Goal: Find specific page/section

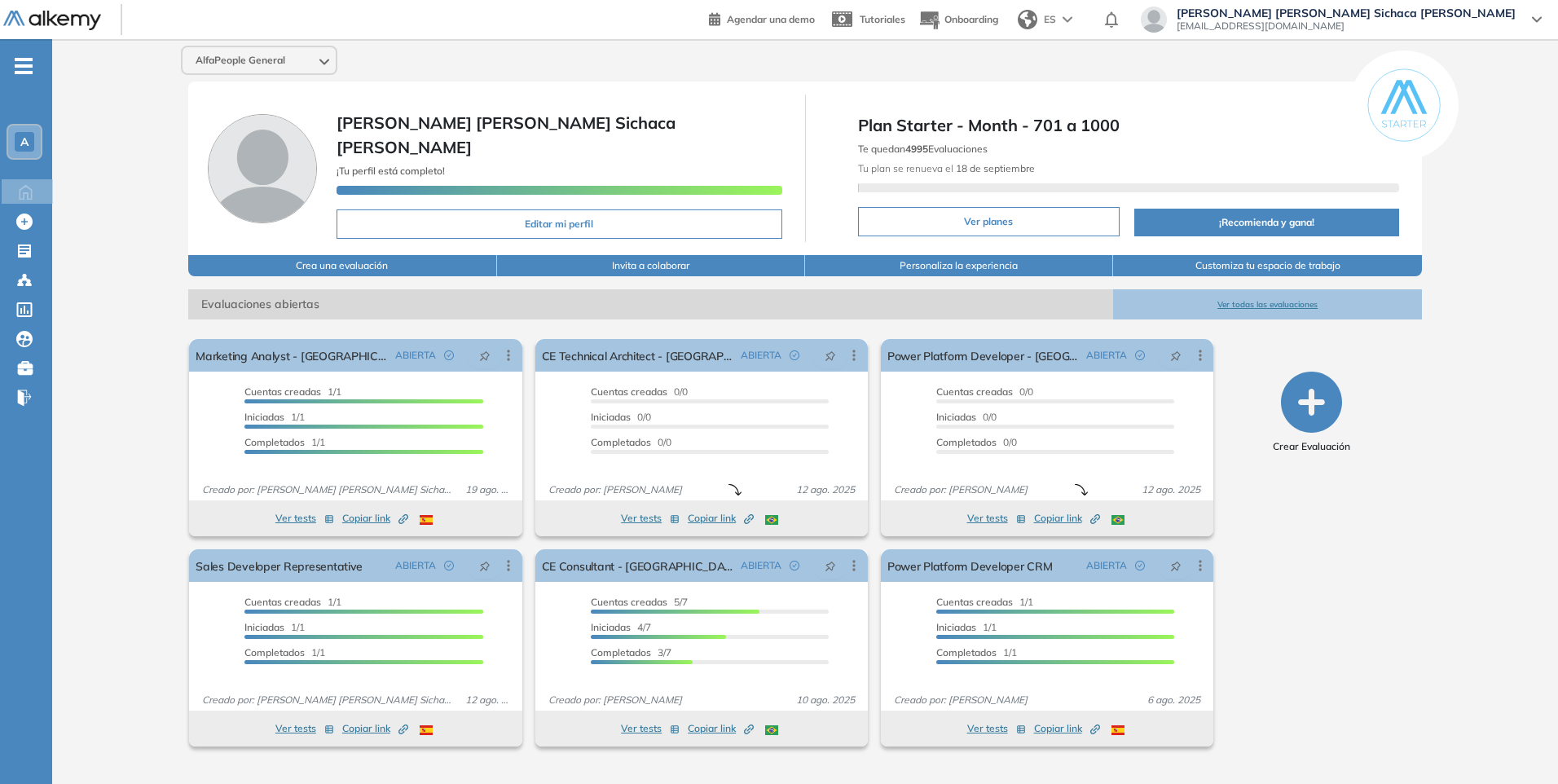
click at [1280, 299] on button "Ver todas las evaluaciones" at bounding box center [1267, 304] width 308 height 30
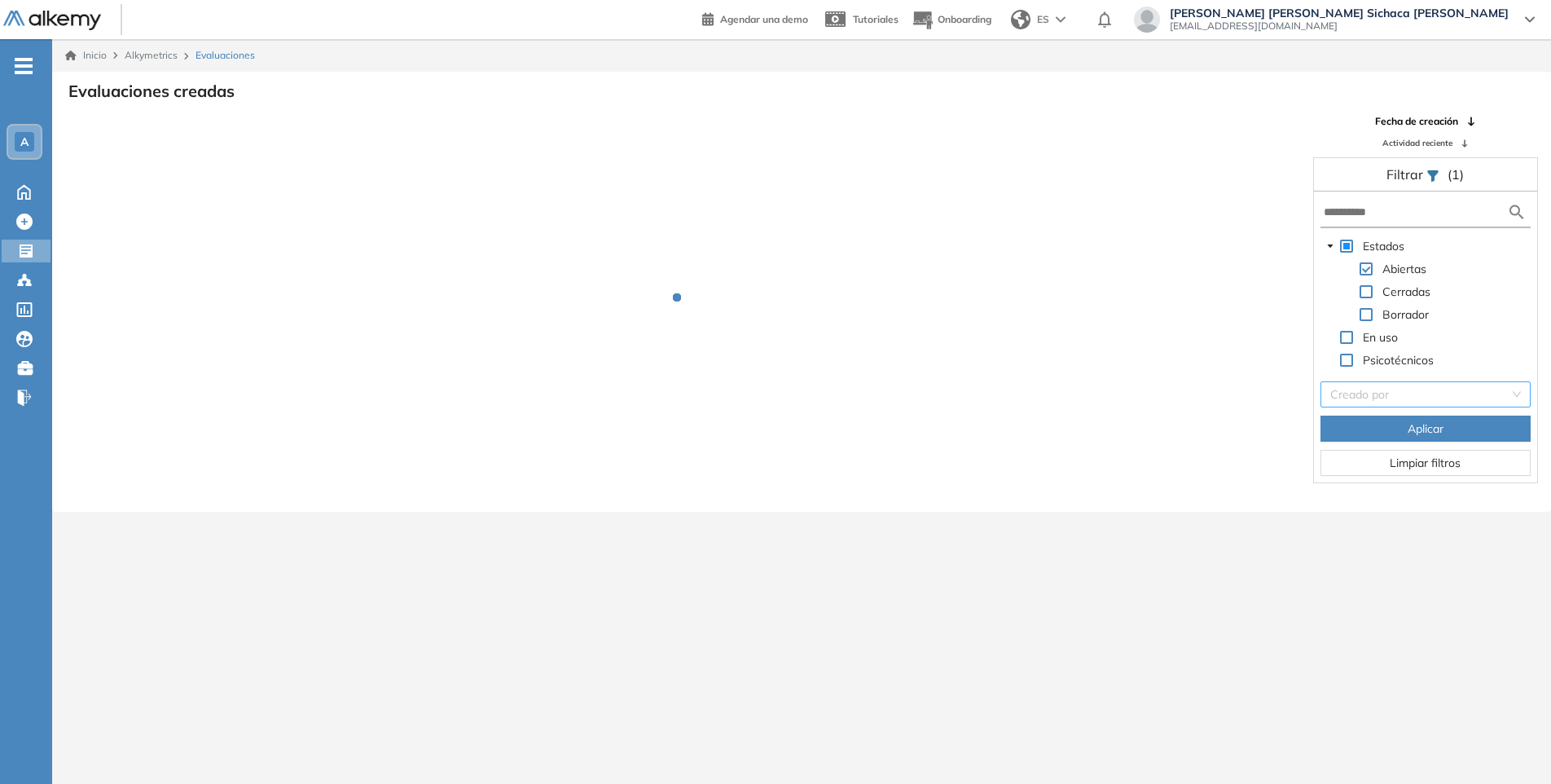
click at [1489, 382] on input "search" at bounding box center [1420, 394] width 179 height 24
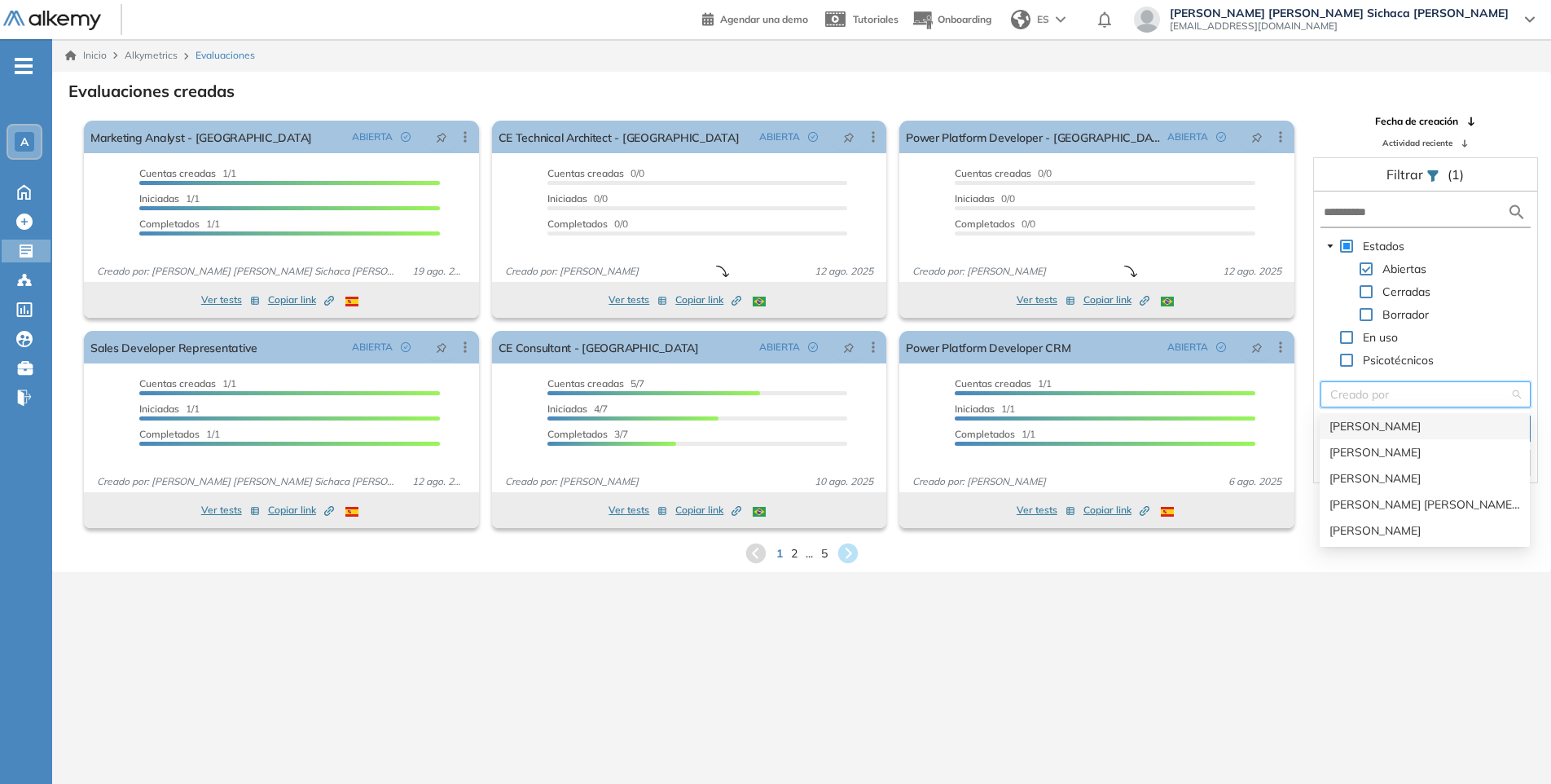
click at [1421, 425] on div "[PERSON_NAME]" at bounding box center [1425, 426] width 191 height 18
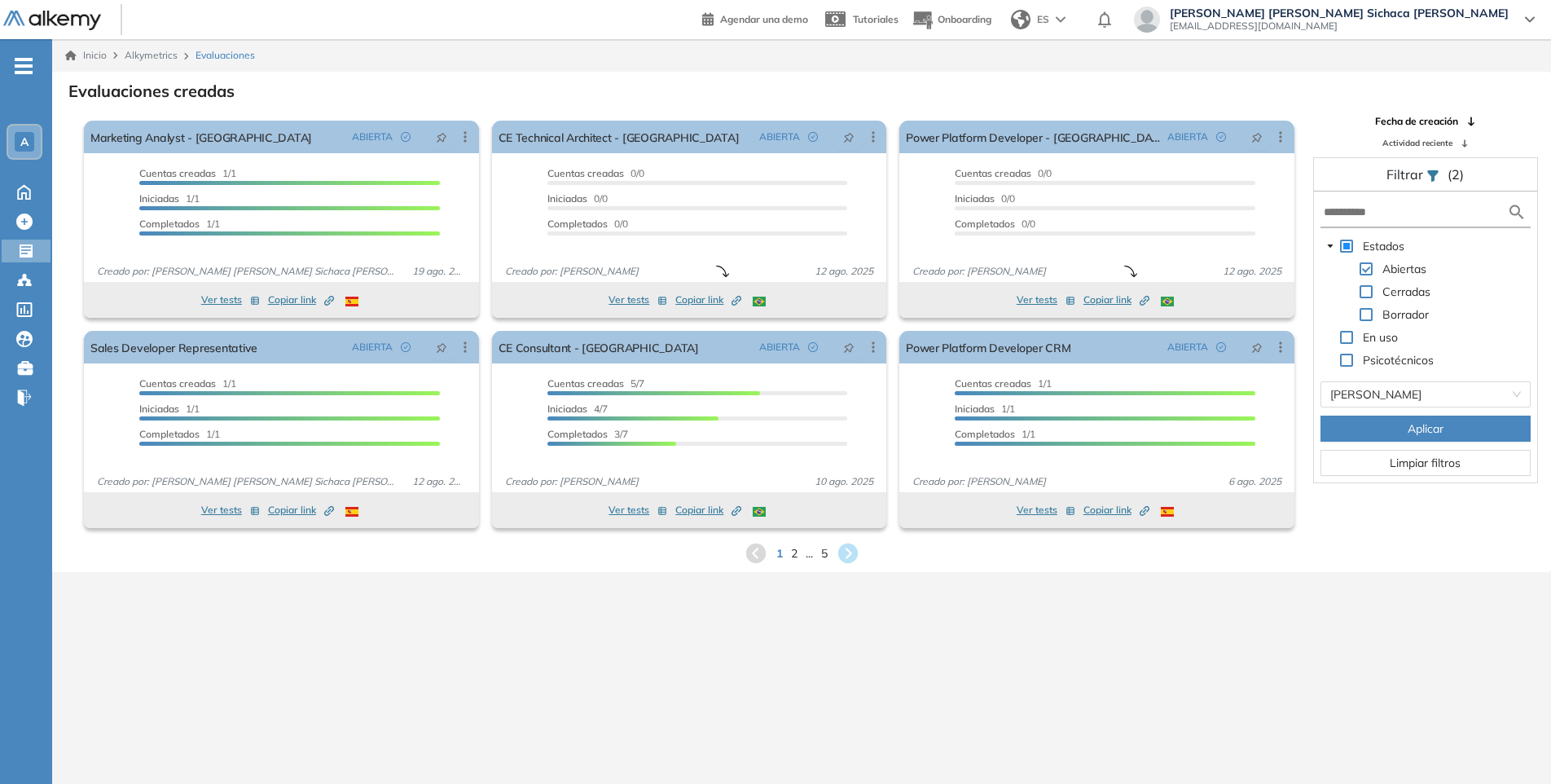
click at [1412, 434] on span "Aplicar" at bounding box center [1426, 429] width 36 height 18
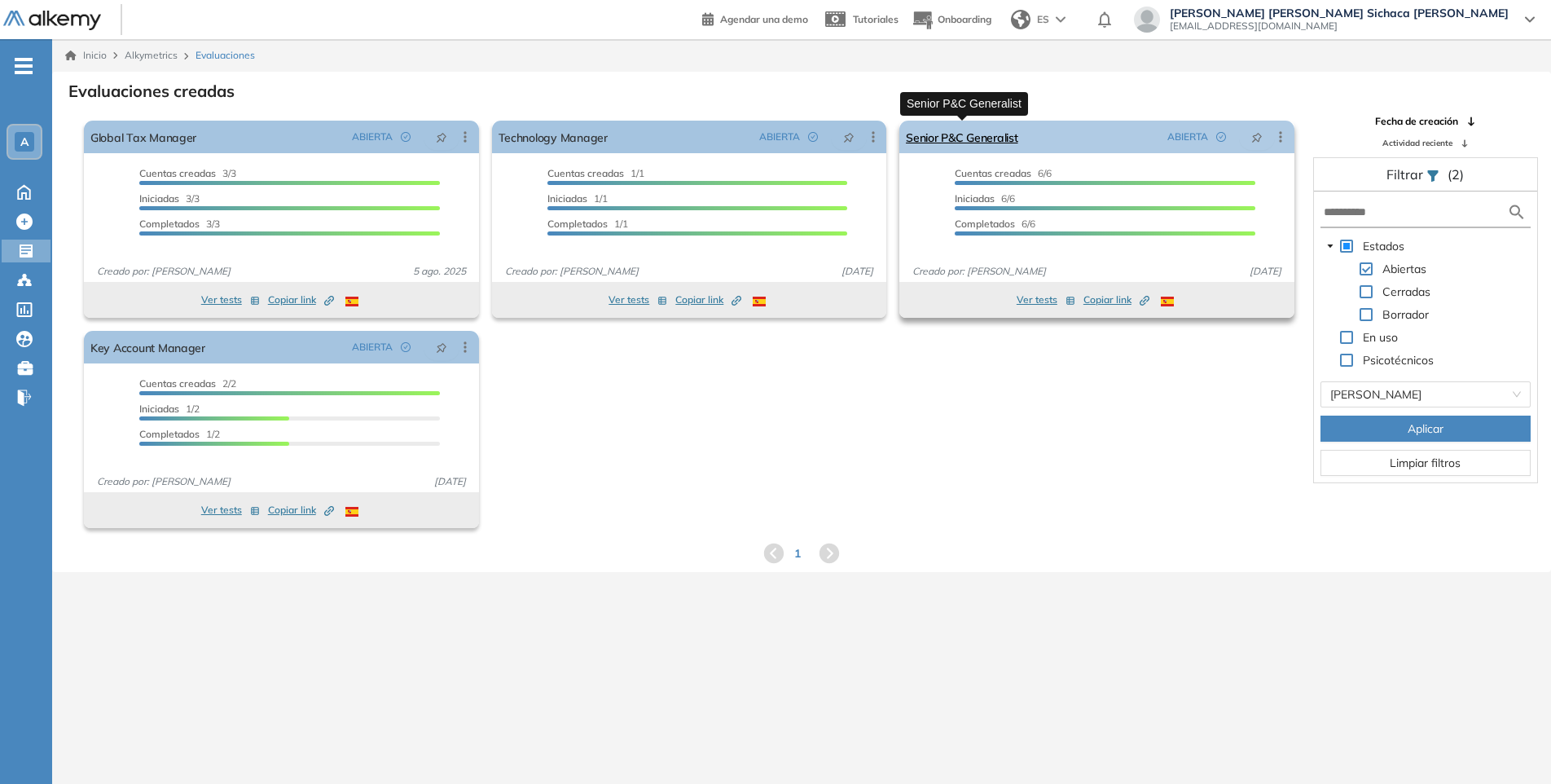
click at [975, 144] on link "Senior P&C Generalist" at bounding box center [962, 137] width 112 height 33
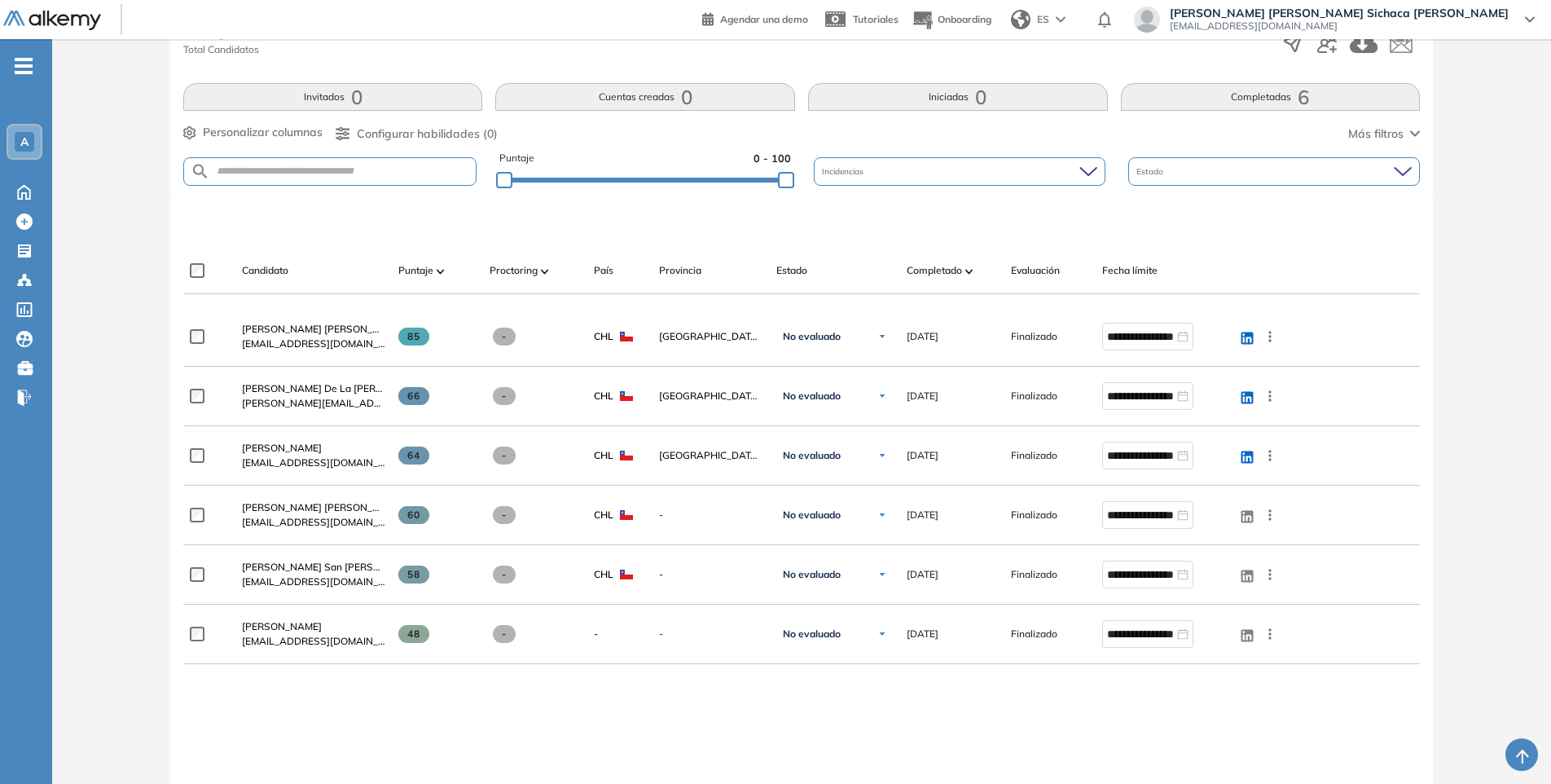
scroll to position [314, 0]
